Goal: Task Accomplishment & Management: Manage account settings

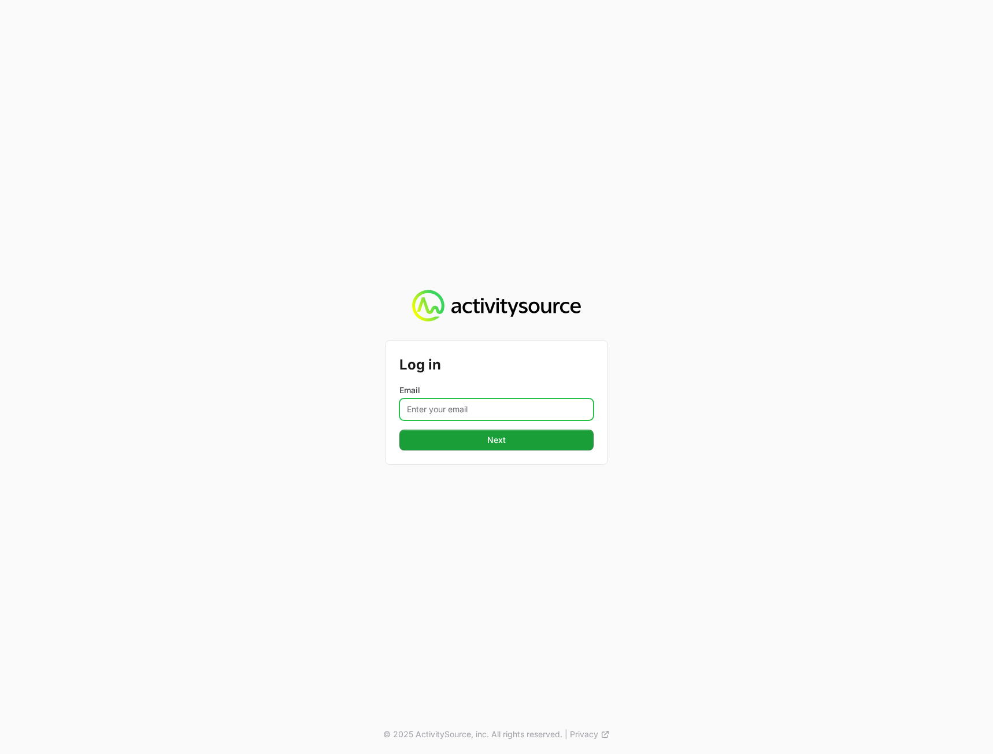
click at [478, 409] on input "Email" at bounding box center [496, 409] width 194 height 22
type input "[PERSON_NAME][EMAIL_ADDRESS][DOMAIN_NAME]"
drag, startPoint x: 505, startPoint y: 494, endPoint x: 507, endPoint y: 462, distance: 31.8
click at [505, 493] on div "Log in Email [PERSON_NAME][EMAIL_ADDRESS][DOMAIN_NAME] Next © 2025 ActivitySour…" at bounding box center [496, 377] width 993 height 754
click at [512, 439] on button "Next" at bounding box center [496, 440] width 194 height 21
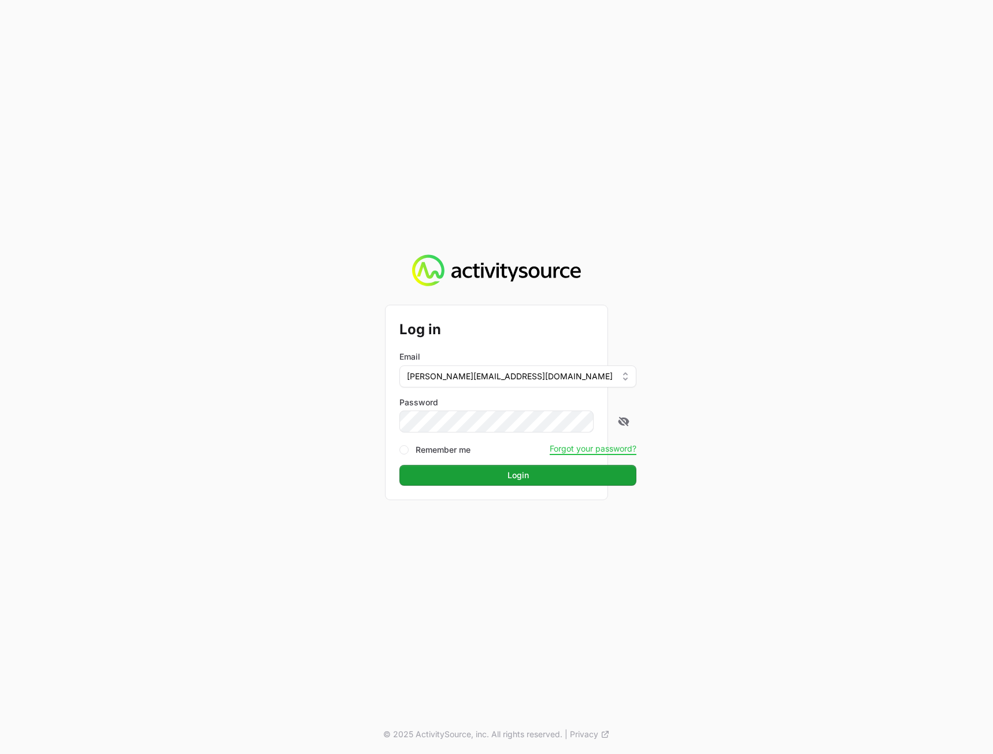
click at [746, 430] on div "Log in Email [PERSON_NAME][EMAIL_ADDRESS][DOMAIN_NAME] Password Remember me For…" at bounding box center [496, 377] width 993 height 754
click at [523, 482] on button "Login" at bounding box center [517, 475] width 237 height 21
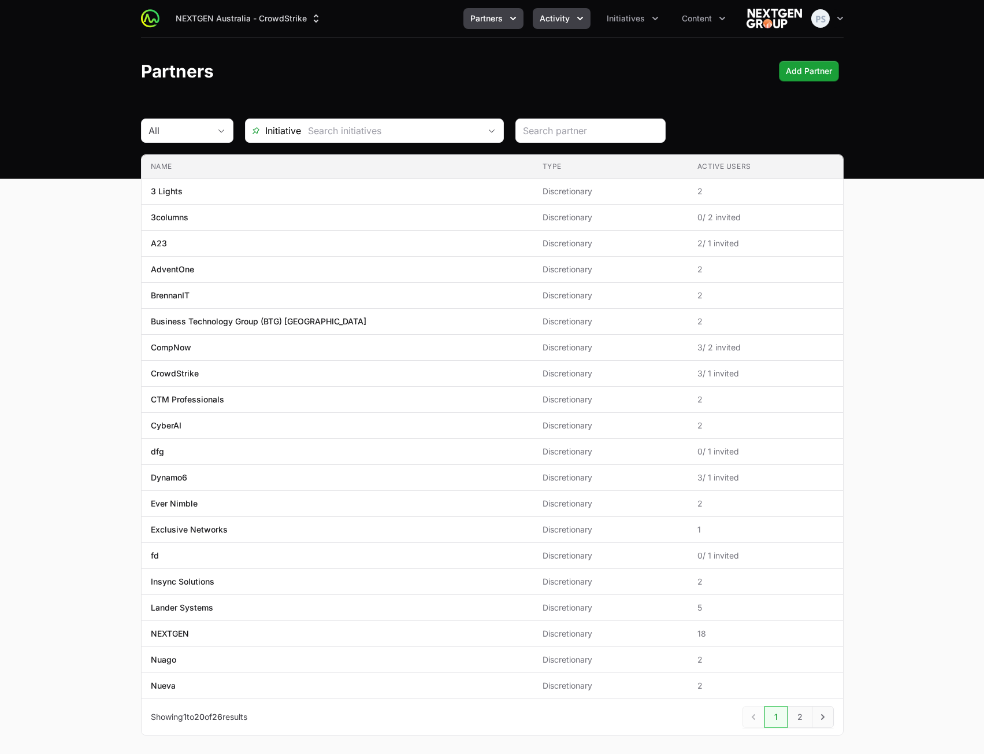
click at [553, 16] on span "Activity" at bounding box center [555, 19] width 30 height 12
